Goal: Information Seeking & Learning: Learn about a topic

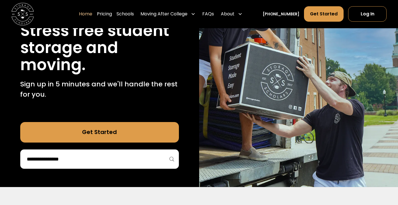
scroll to position [80, 0]
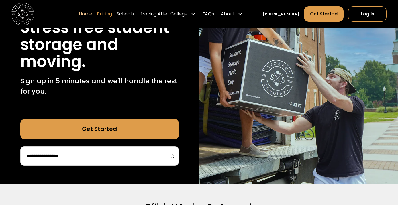
click at [112, 15] on link "Pricing" at bounding box center [104, 14] width 15 height 16
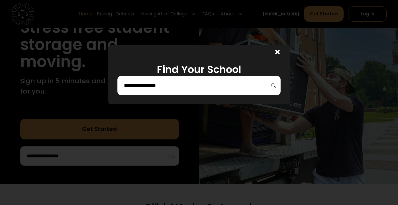
click at [278, 52] on icon at bounding box center [277, 52] width 5 height 5
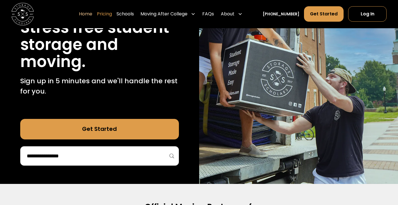
click at [112, 16] on link "Pricing" at bounding box center [104, 14] width 15 height 16
click at [112, 15] on link "Pricing" at bounding box center [104, 14] width 15 height 16
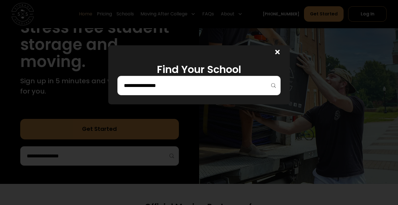
click at [127, 21] on div at bounding box center [199, 102] width 398 height 205
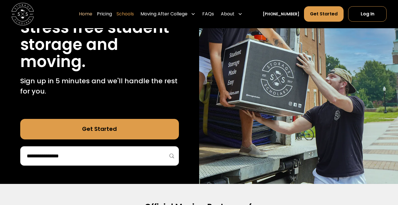
click at [134, 14] on link "Schools" at bounding box center [125, 14] width 17 height 16
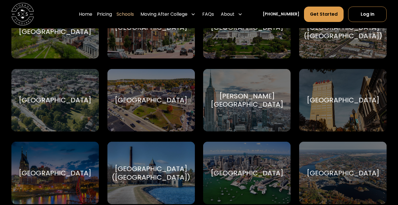
scroll to position [291, 0]
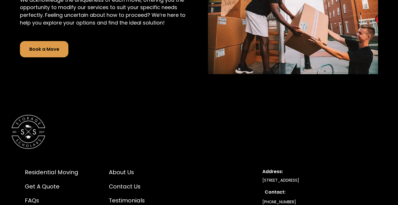
scroll to position [993, 0]
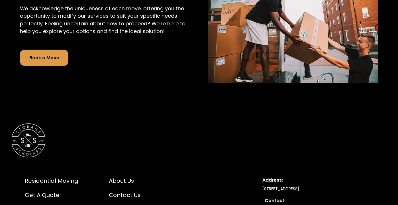
click at [42, 57] on link "Book a Move" at bounding box center [44, 58] width 49 height 17
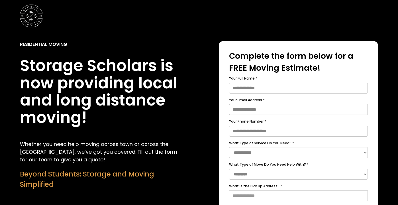
click at [35, 19] on img "home" at bounding box center [31, 16] width 23 height 23
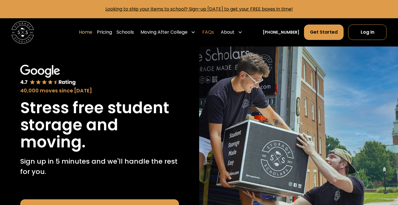
click at [214, 32] on link "FAQs" at bounding box center [208, 32] width 12 height 16
click at [108, 33] on link "Pricing" at bounding box center [104, 32] width 15 height 16
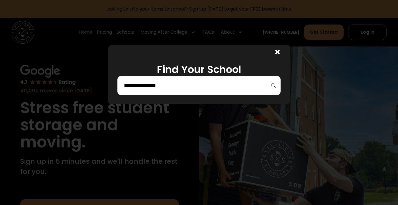
click at [160, 96] on div "Find Your School" at bounding box center [198, 74] width 181 height 59
click at [160, 83] on input "search" at bounding box center [198, 86] width 151 height 10
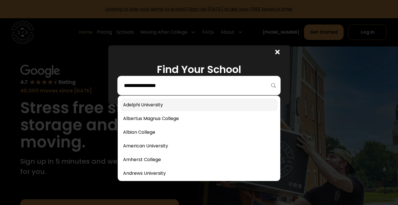
click at [156, 105] on link at bounding box center [199, 105] width 158 height 13
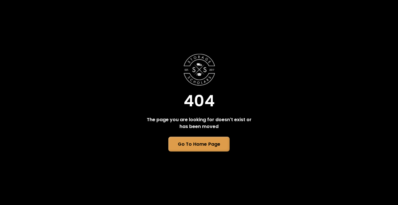
click at [204, 146] on link "Go To Home Page" at bounding box center [198, 144] width 61 height 15
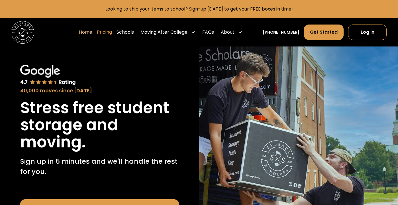
click at [112, 33] on link "Pricing" at bounding box center [104, 32] width 15 height 16
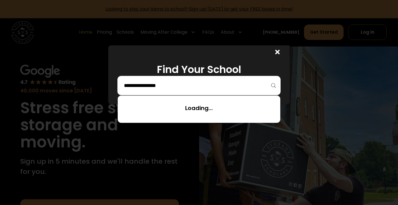
click at [132, 82] on input "search" at bounding box center [198, 86] width 151 height 10
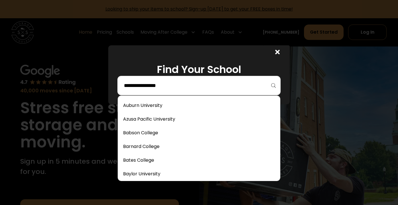
scroll to position [97, 0]
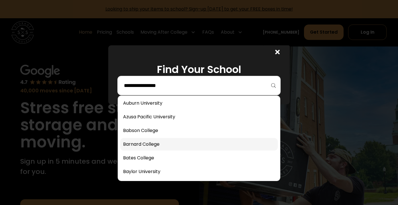
click at [142, 148] on link at bounding box center [199, 144] width 158 height 13
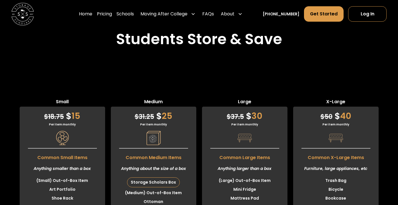
scroll to position [1398, 0]
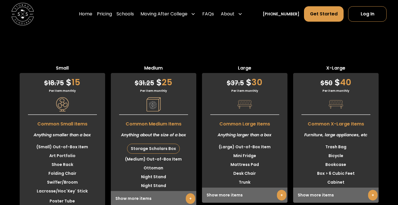
scroll to position [1432, 0]
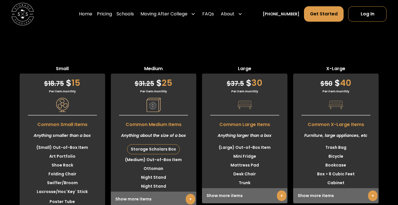
click at [187, 194] on link "+" at bounding box center [190, 199] width 9 height 11
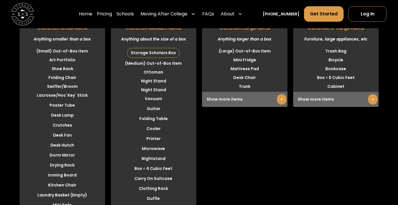
scroll to position [1526, 0]
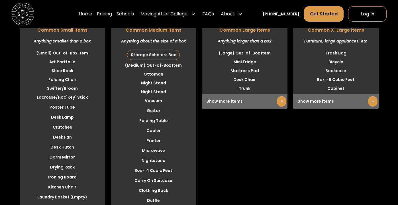
click at [282, 96] on link "+" at bounding box center [281, 101] width 9 height 11
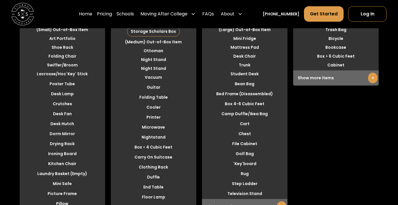
scroll to position [1550, 0]
click at [369, 72] on link "+" at bounding box center [372, 77] width 9 height 11
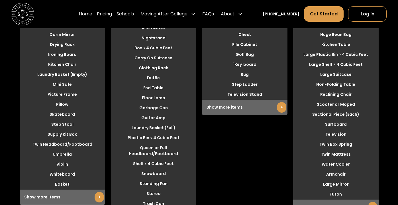
scroll to position [1649, 0]
